Goal: Obtain resource: Obtain resource

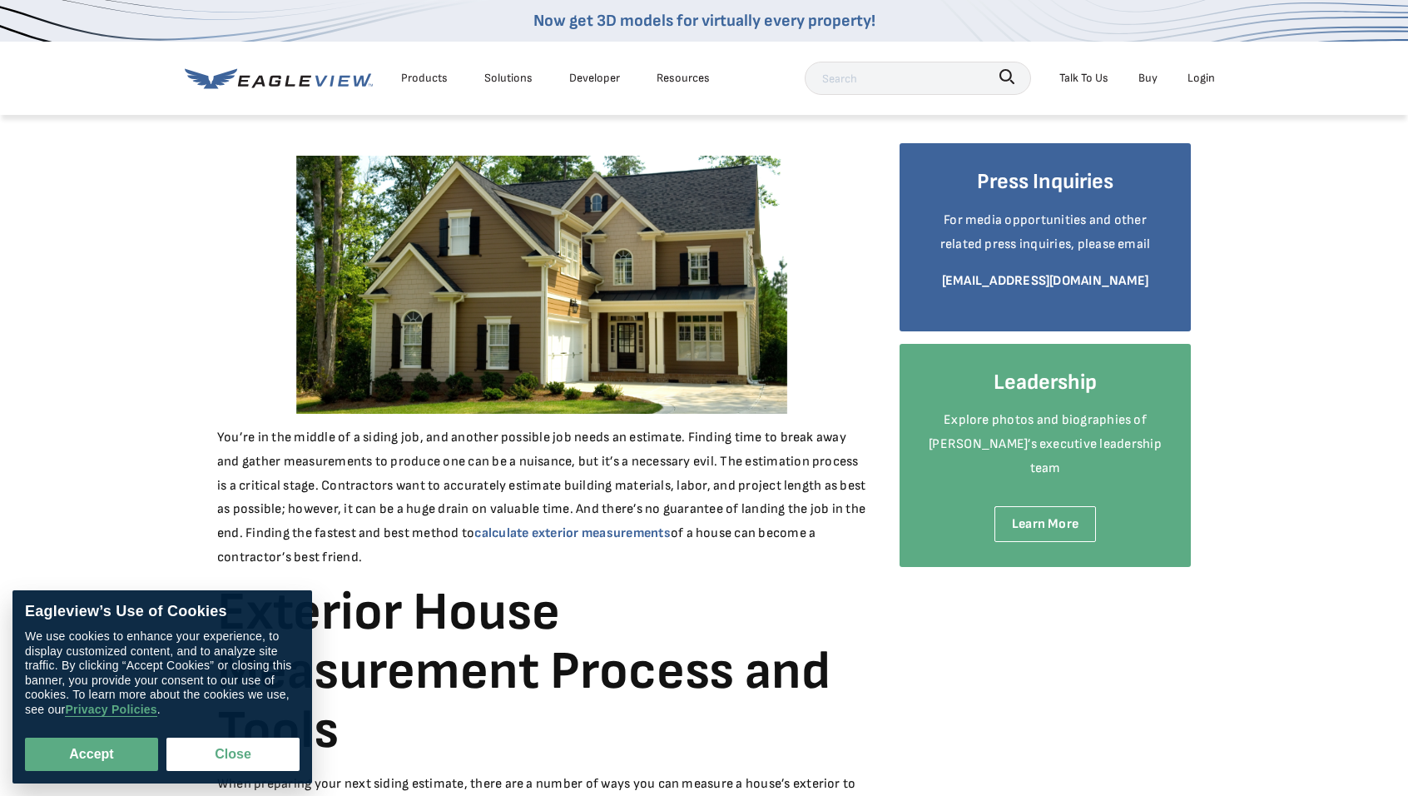
scroll to position [166, 0]
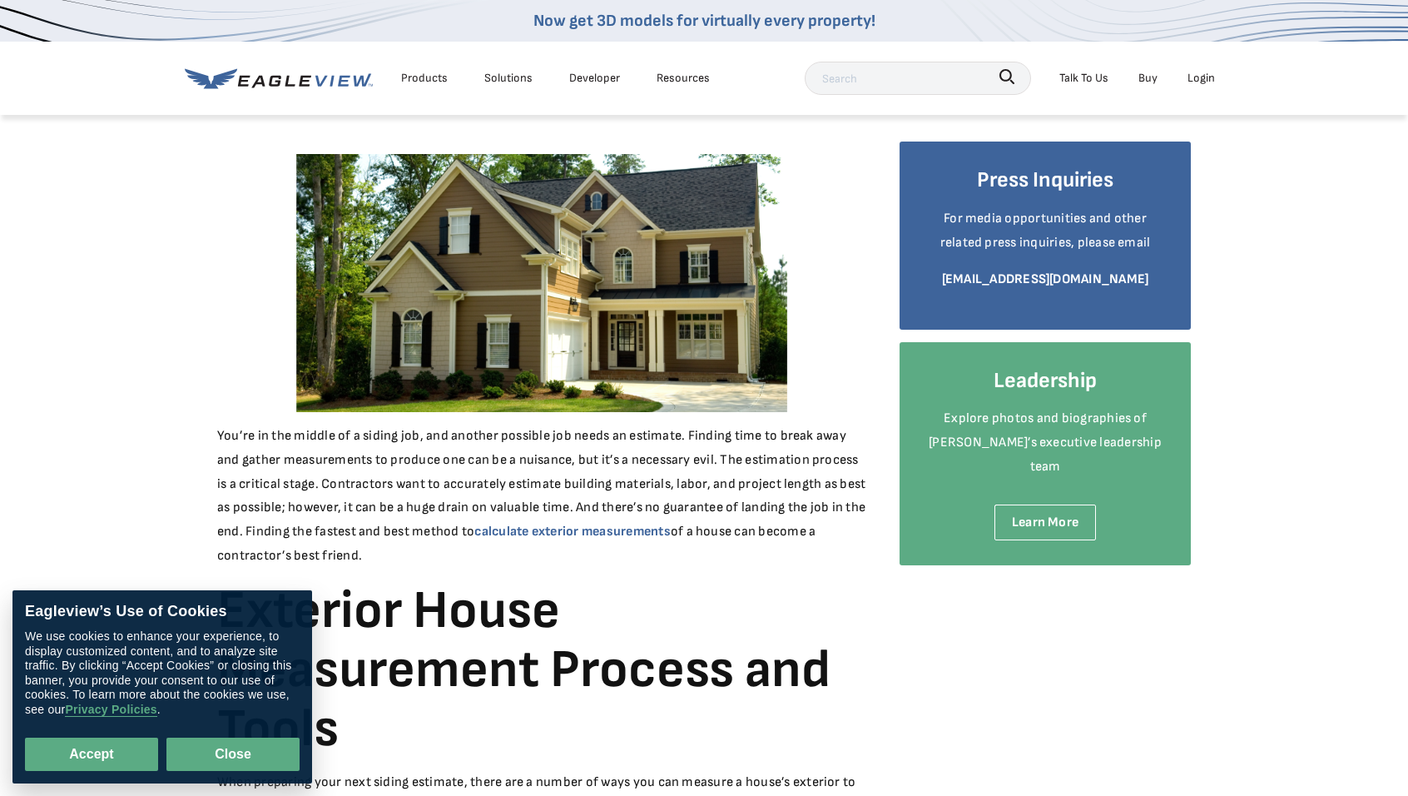
click at [248, 750] on button "Close" at bounding box center [232, 753] width 133 height 33
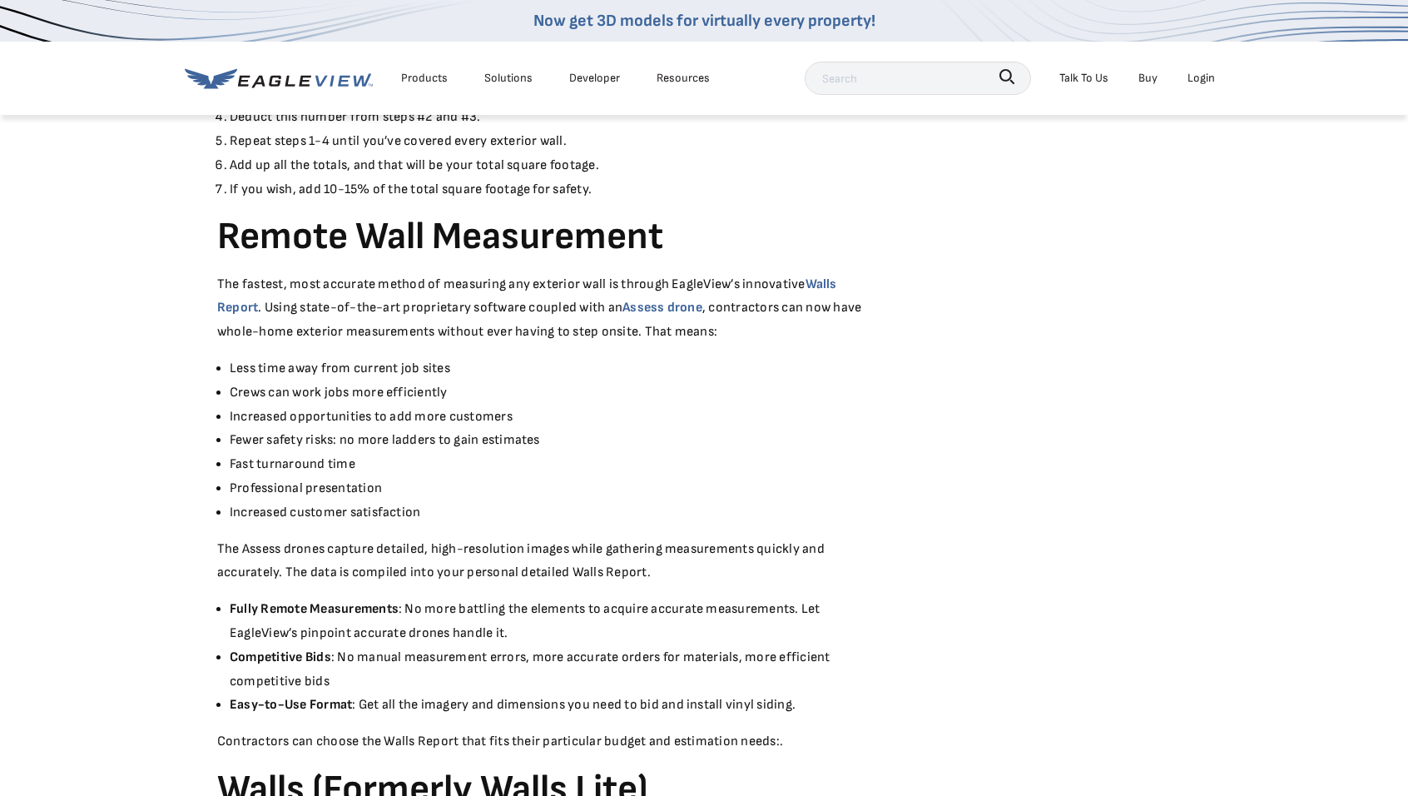
scroll to position [1665, 0]
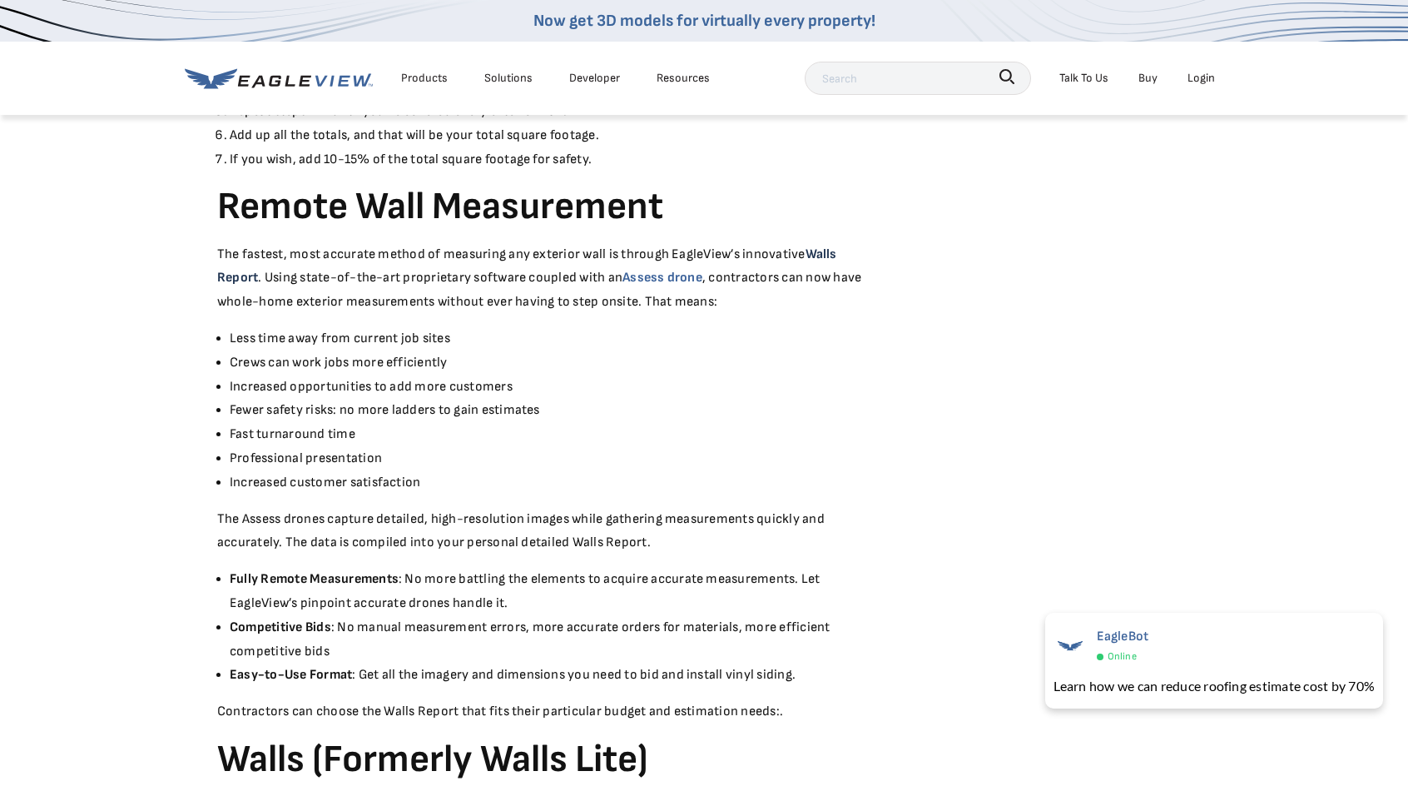
click at [240, 280] on link "Walls Report" at bounding box center [527, 266] width 620 height 40
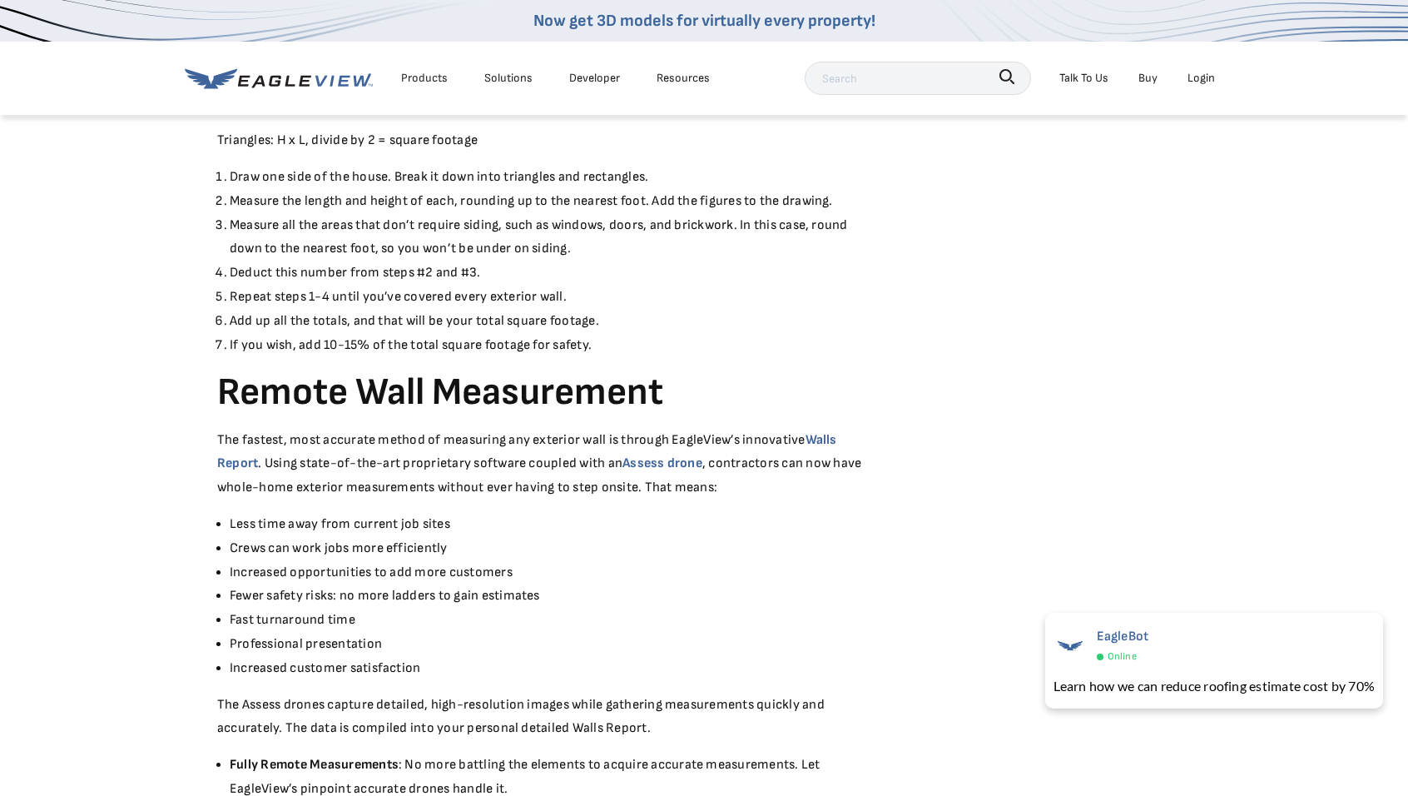
scroll to position [0, 0]
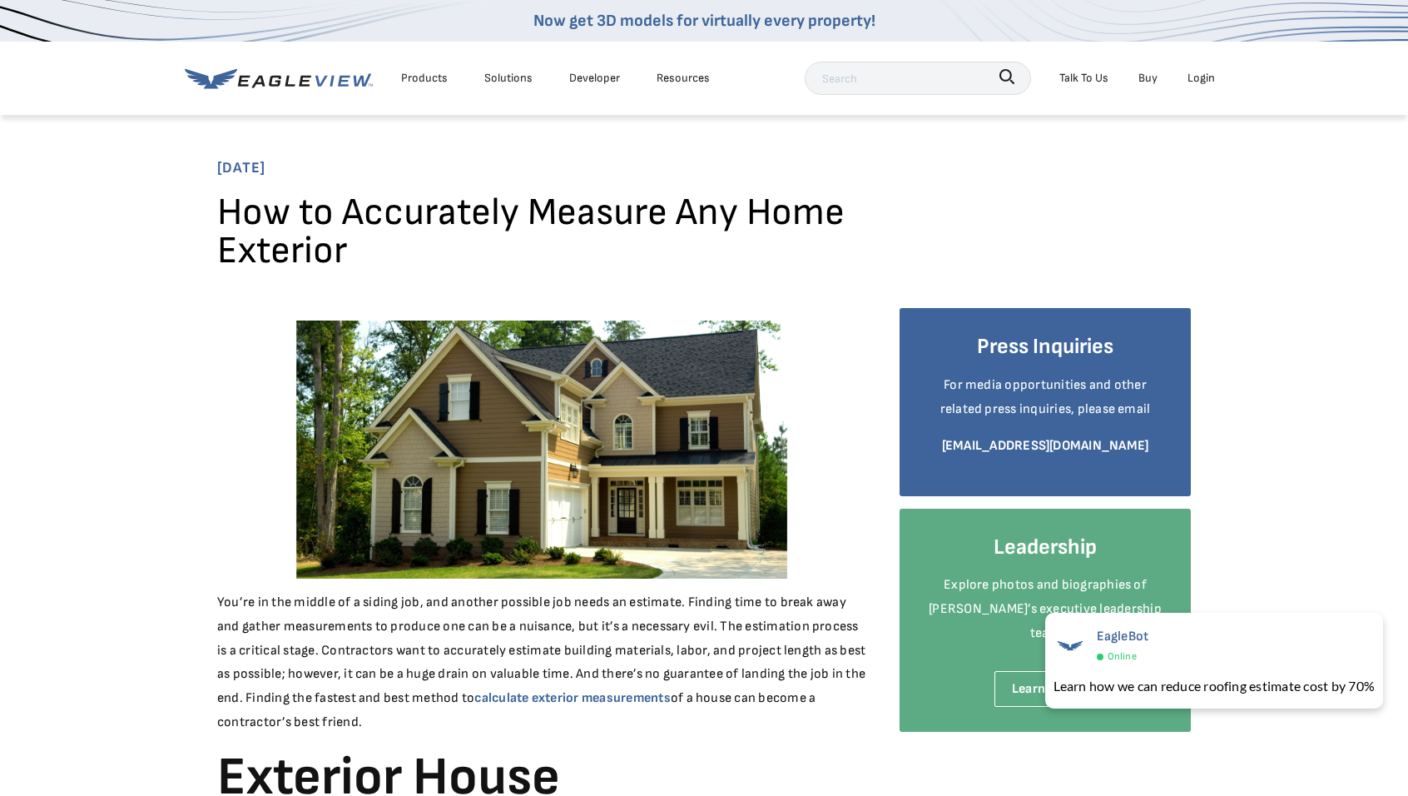
drag, startPoint x: 911, startPoint y: 574, endPoint x: 817, endPoint y: 82, distance: 501.6
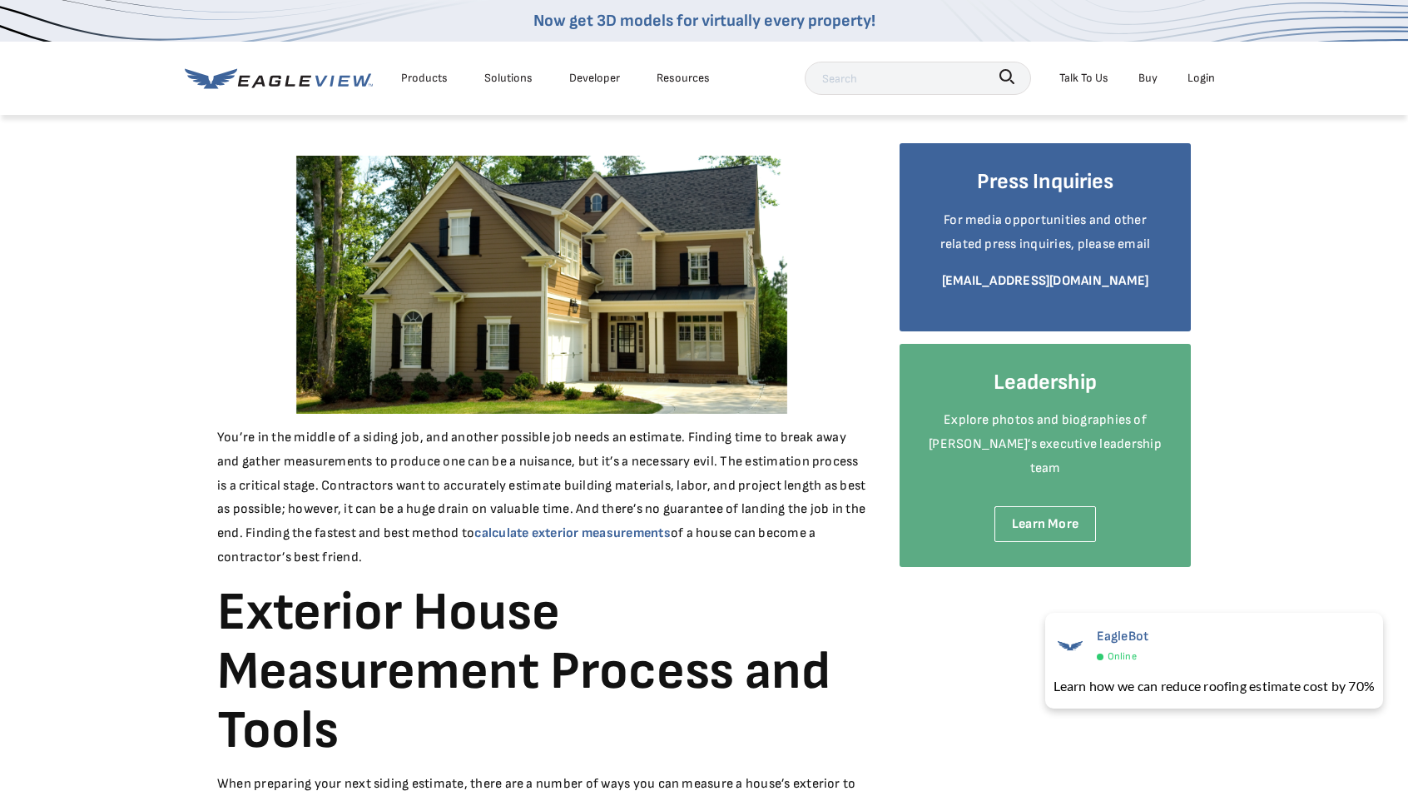
scroll to position [166, 0]
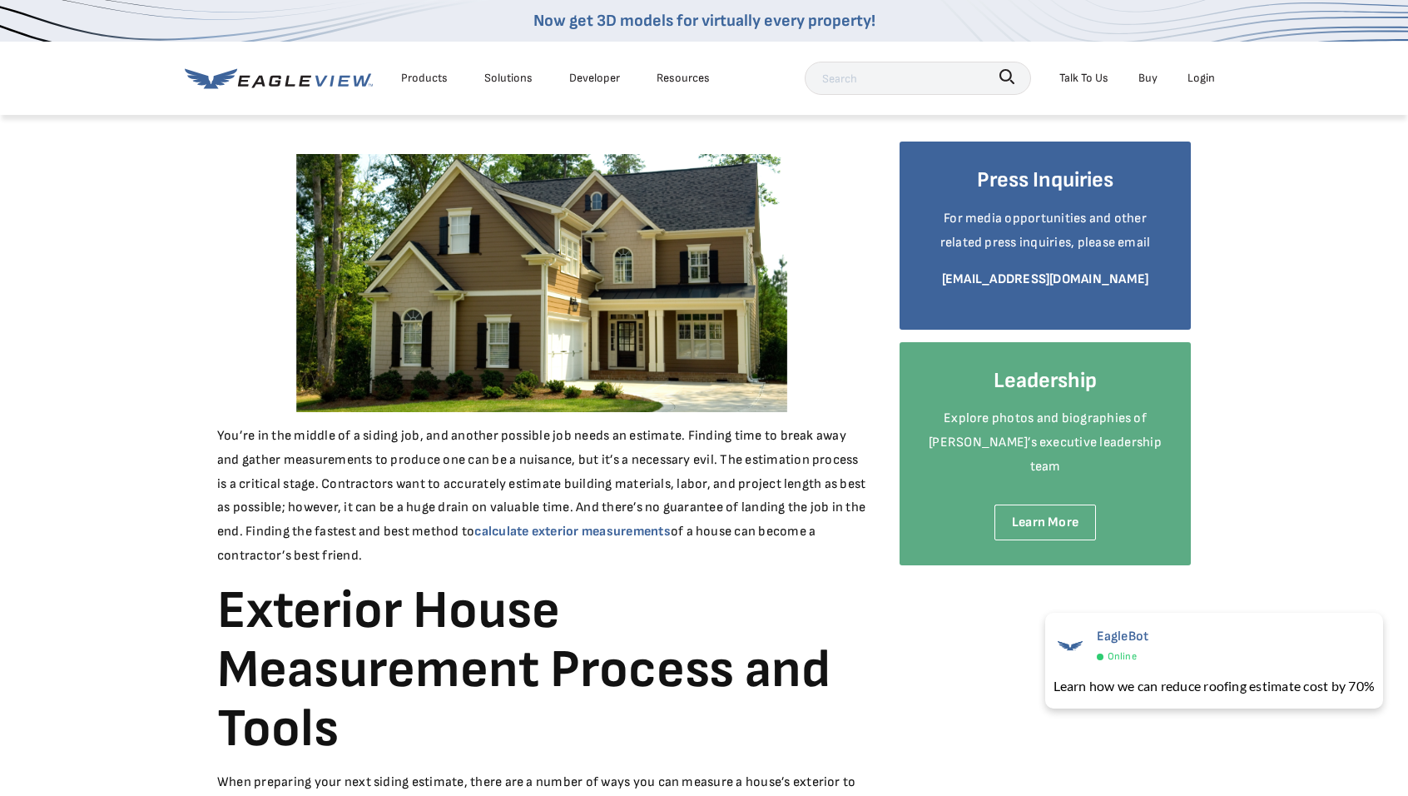
click at [441, 74] on div "Products" at bounding box center [424, 77] width 47 height 21
click at [614, 26] on link "Now get 3D models for virtually every property!" at bounding box center [704, 21] width 342 height 20
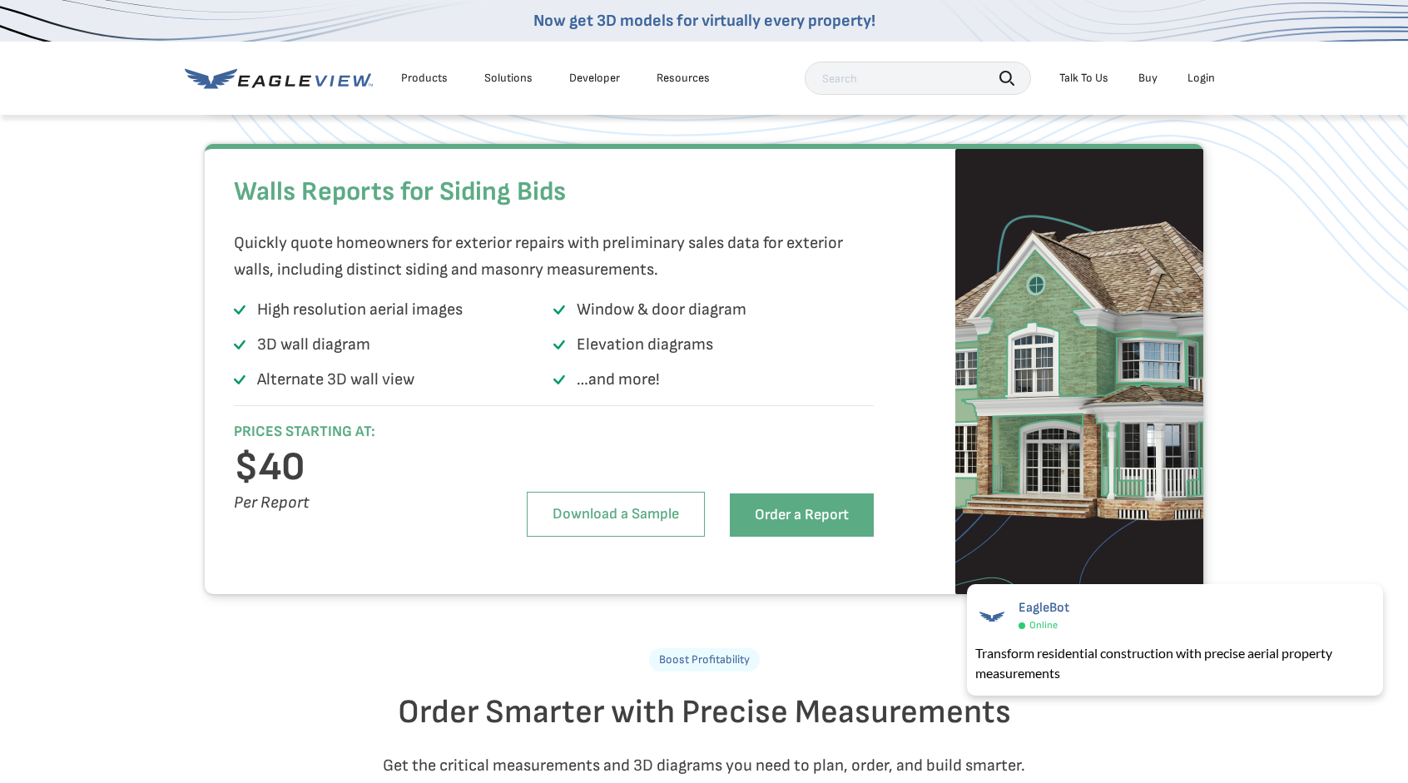
scroll to position [1581, 0]
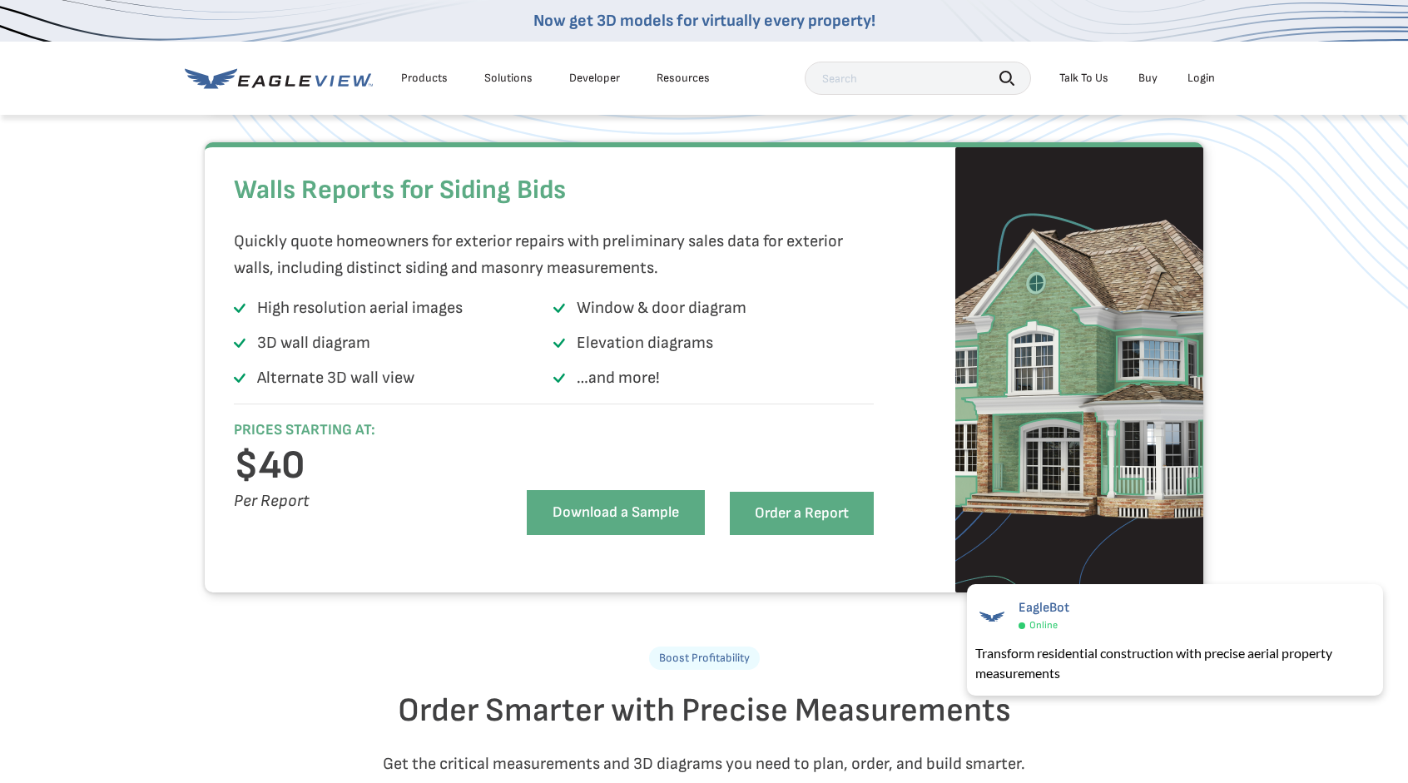
click at [648, 535] on link "Download a Sample" at bounding box center [616, 512] width 178 height 45
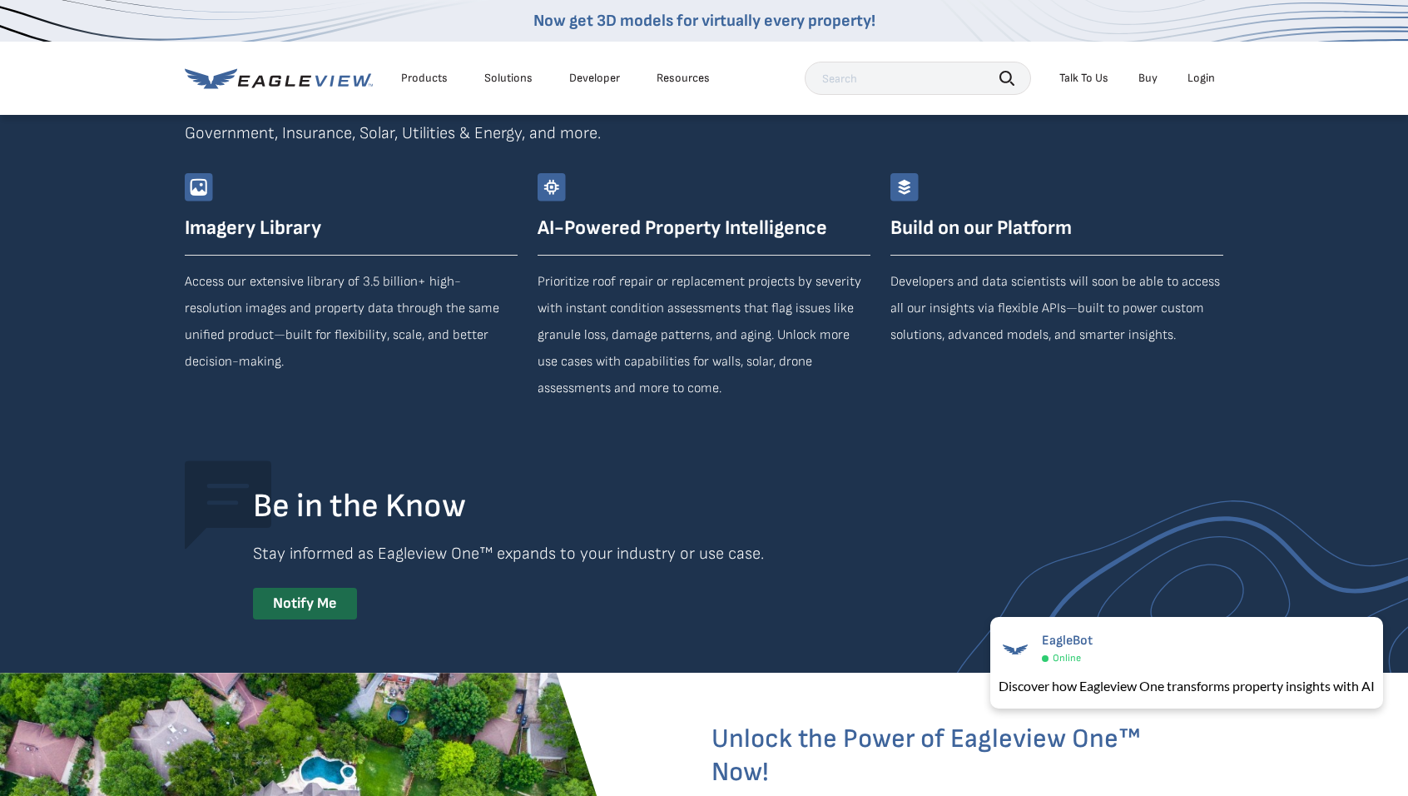
scroll to position [3079, 0]
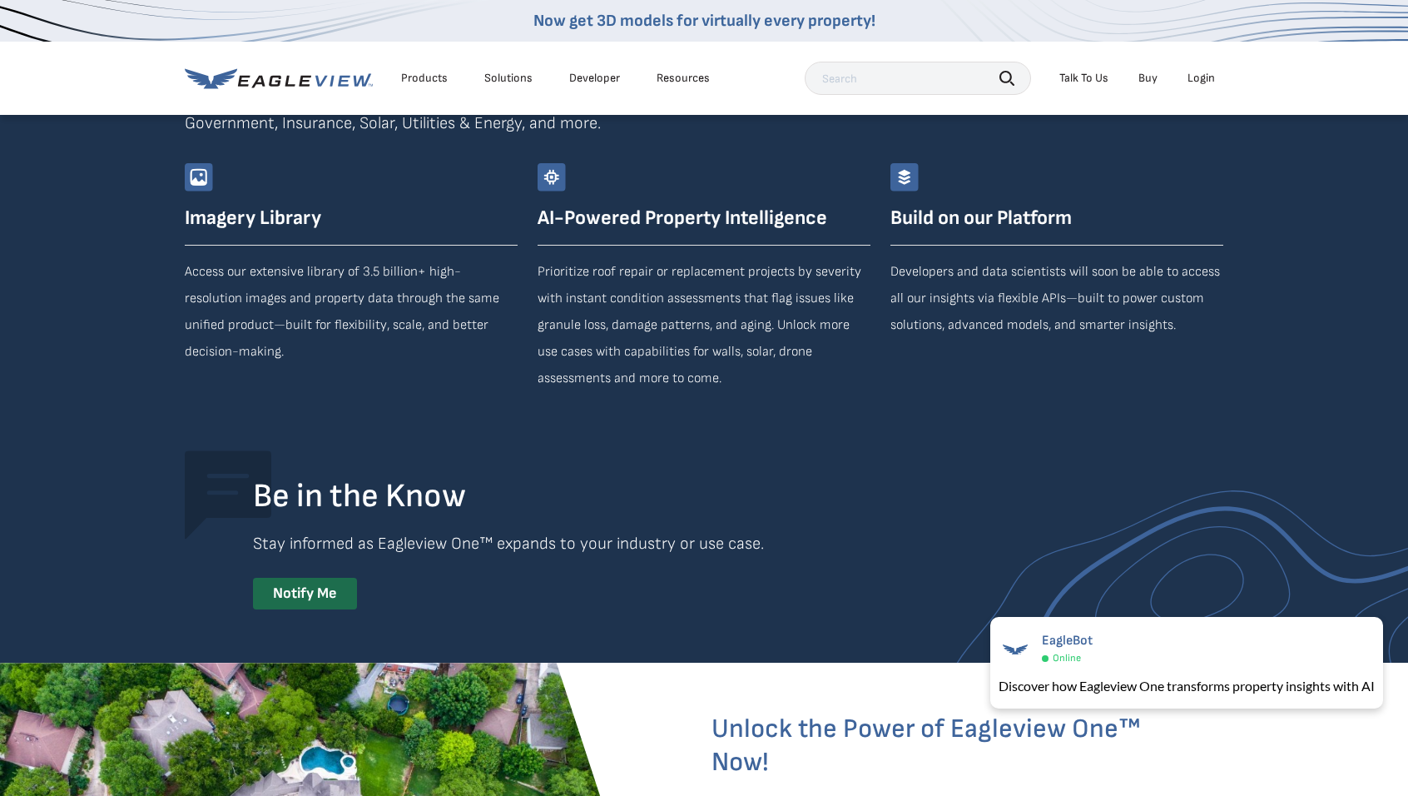
click at [425, 74] on div "Products" at bounding box center [424, 78] width 47 height 15
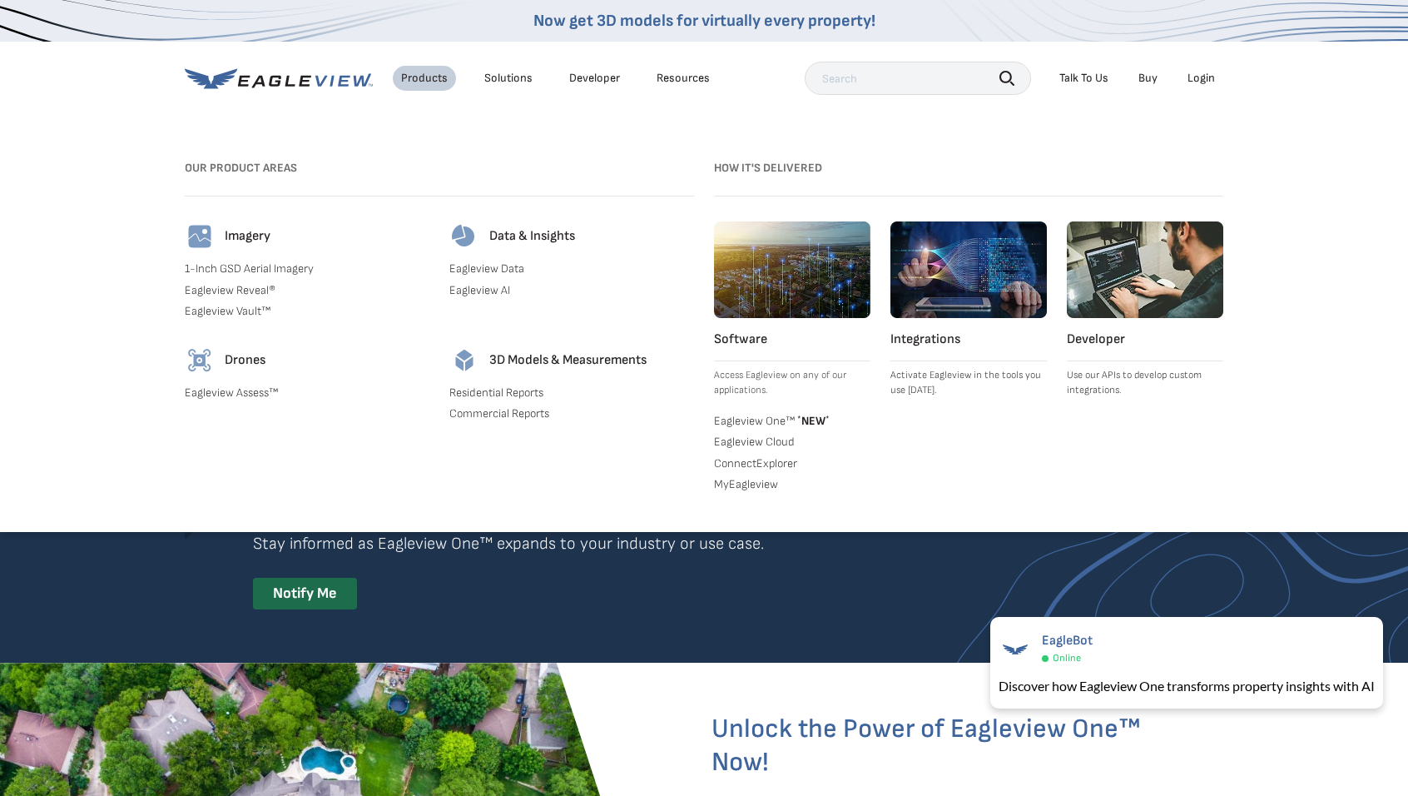
click at [236, 245] on div "Imagery" at bounding box center [307, 236] width 245 height 30
click at [485, 391] on link "Residential Reports" at bounding box center [571, 392] width 245 height 15
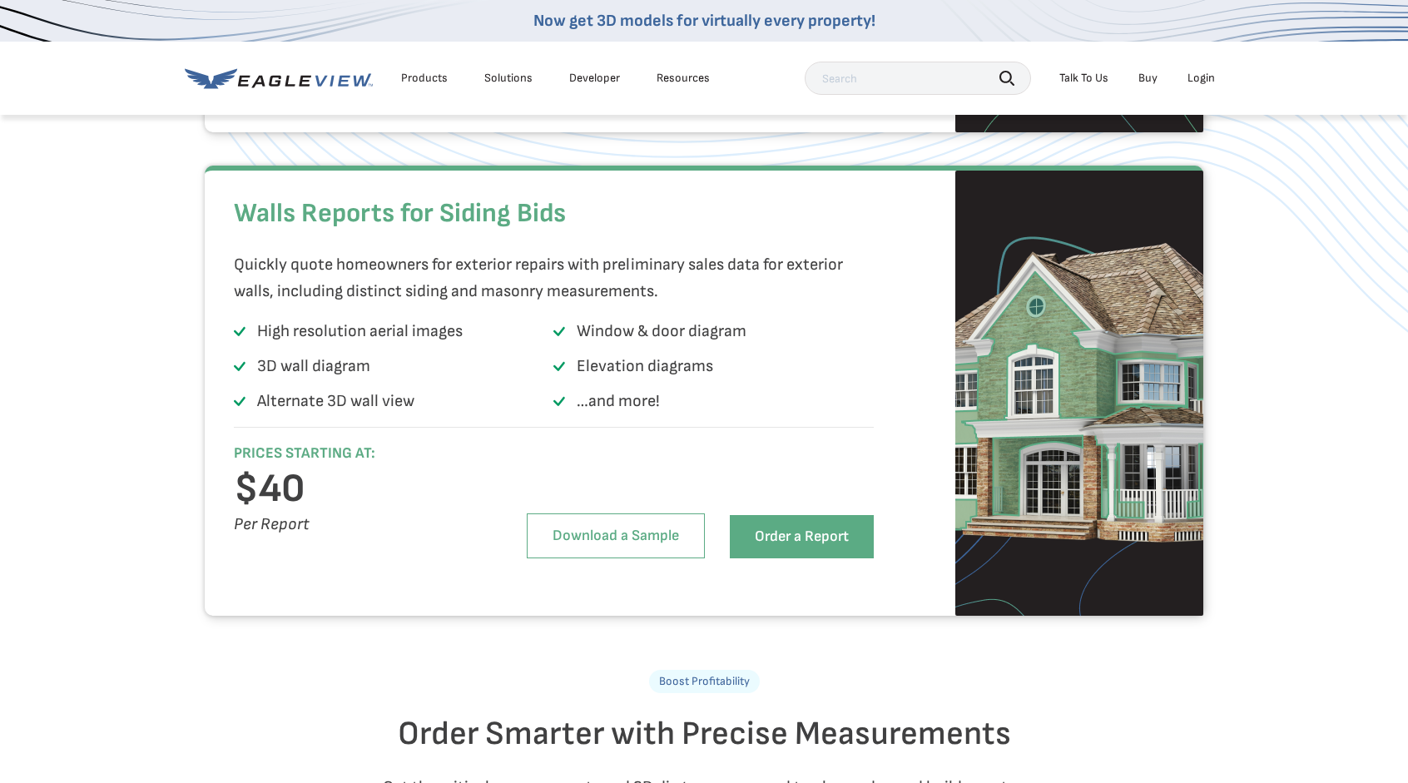
scroll to position [1581, 0]
